Goal: Communication & Community: Connect with others

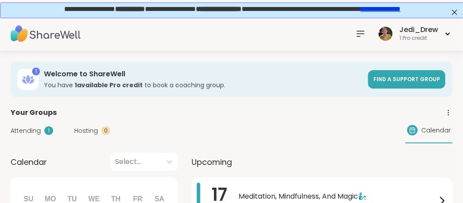
click at [367, 35] on div at bounding box center [361, 34] width 18 height 18
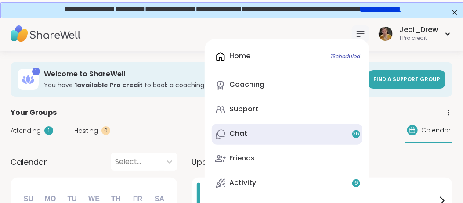
click at [250, 135] on link "Chat 36" at bounding box center [287, 134] width 151 height 21
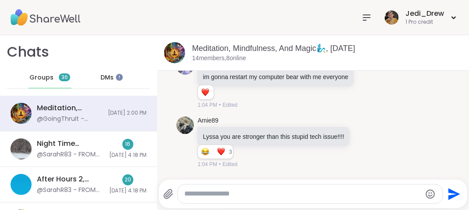
scroll to position [4700, 0]
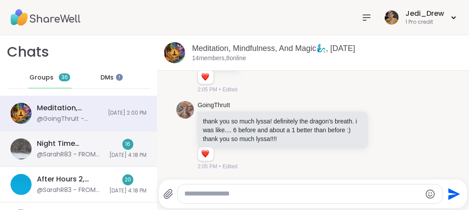
click at [63, 139] on div "Night Time Reflection and/or Body Doubling, [DATE]" at bounding box center [70, 144] width 67 height 10
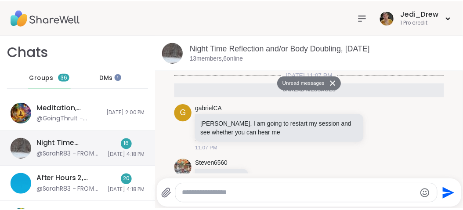
scroll to position [1265, 0]
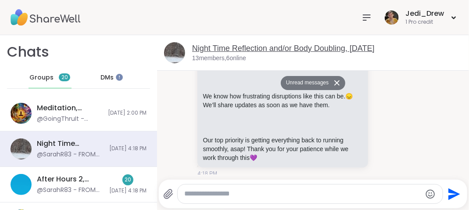
click at [222, 48] on link "Night Time Reflection and/or Body Doubling, [DATE]" at bounding box center [283, 48] width 183 height 9
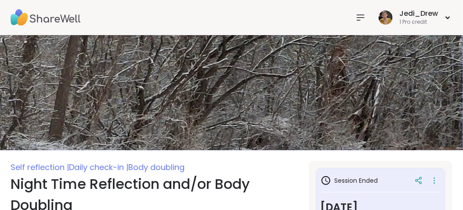
scroll to position [132, 0]
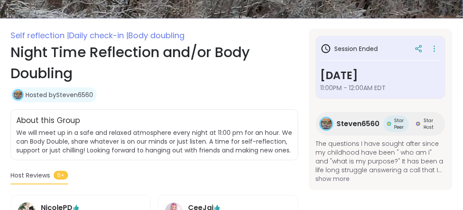
click at [374, 123] on span "Steven6560" at bounding box center [358, 124] width 43 height 11
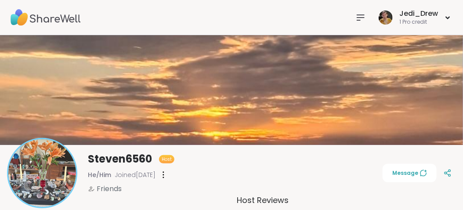
click at [367, 17] on div at bounding box center [361, 18] width 18 height 18
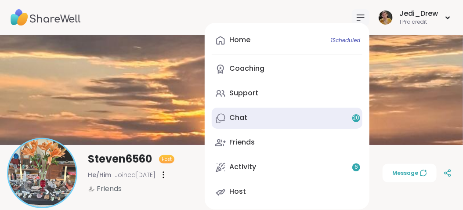
click at [248, 121] on link "Chat 20" at bounding box center [287, 118] width 151 height 21
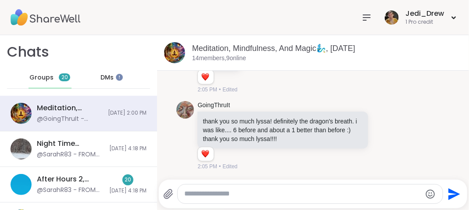
click at [115, 78] on div "DMs" at bounding box center [107, 77] width 43 height 21
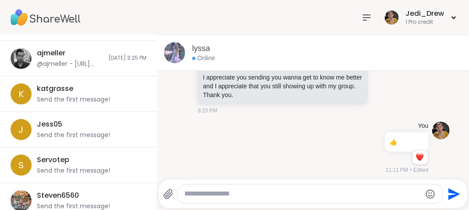
scroll to position [153, 0]
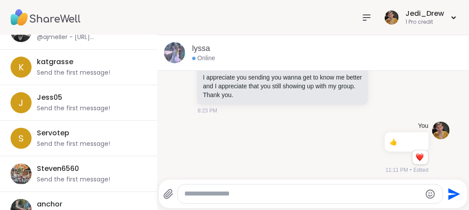
click at [210, 194] on textarea "Type your message" at bounding box center [303, 193] width 237 height 9
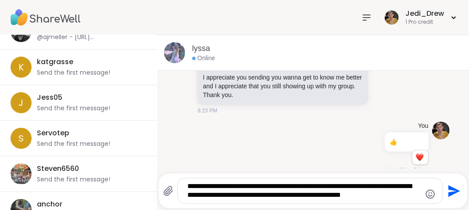
click at [215, 198] on textarea "**********" at bounding box center [302, 191] width 231 height 18
type textarea "**********"
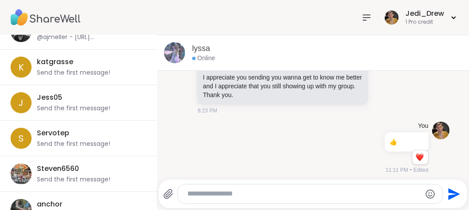
scroll to position [772, 0]
